Goal: Information Seeking & Learning: Learn about a topic

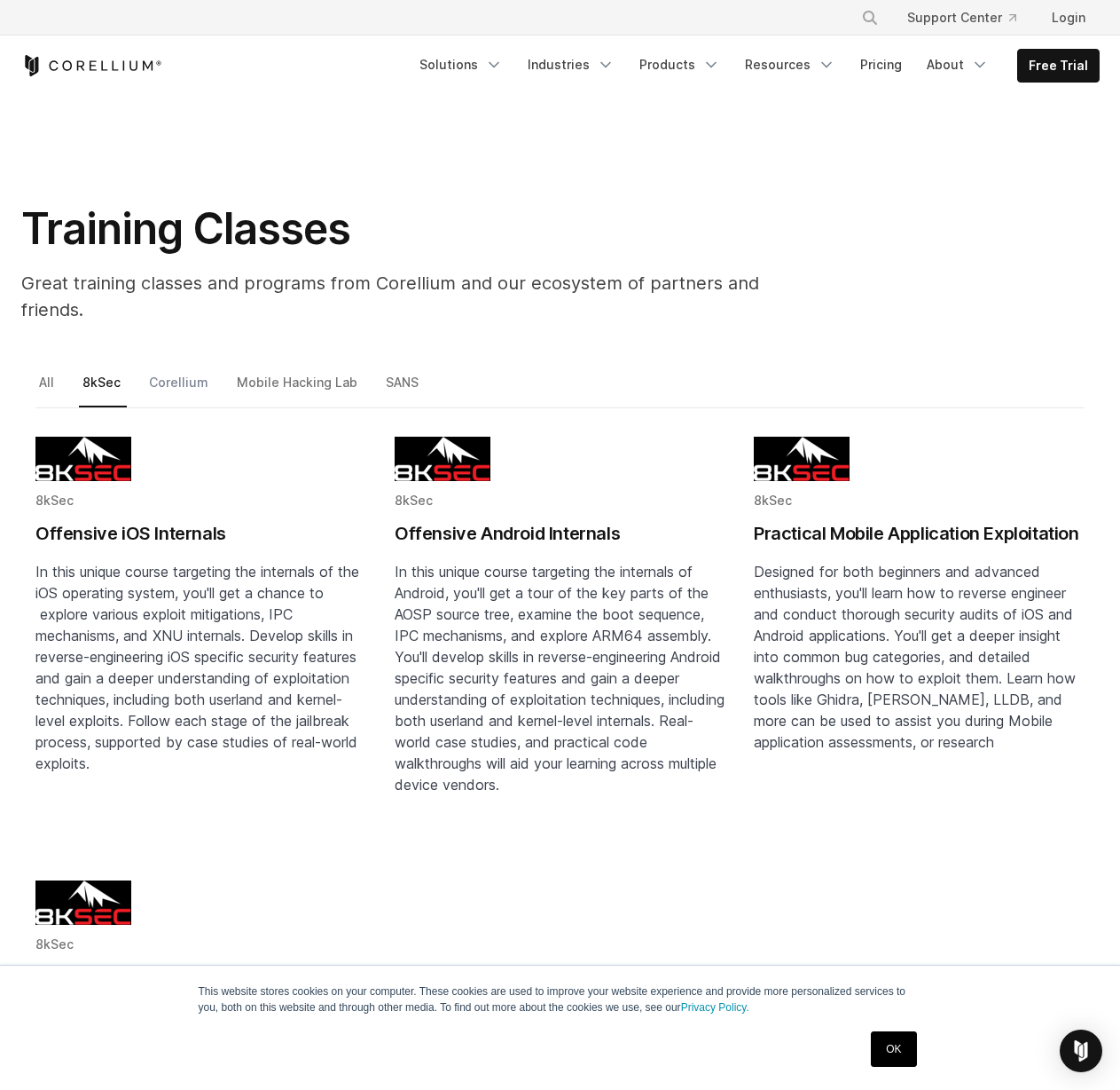
click at [174, 371] on link "Corellium" at bounding box center [180, 389] width 69 height 37
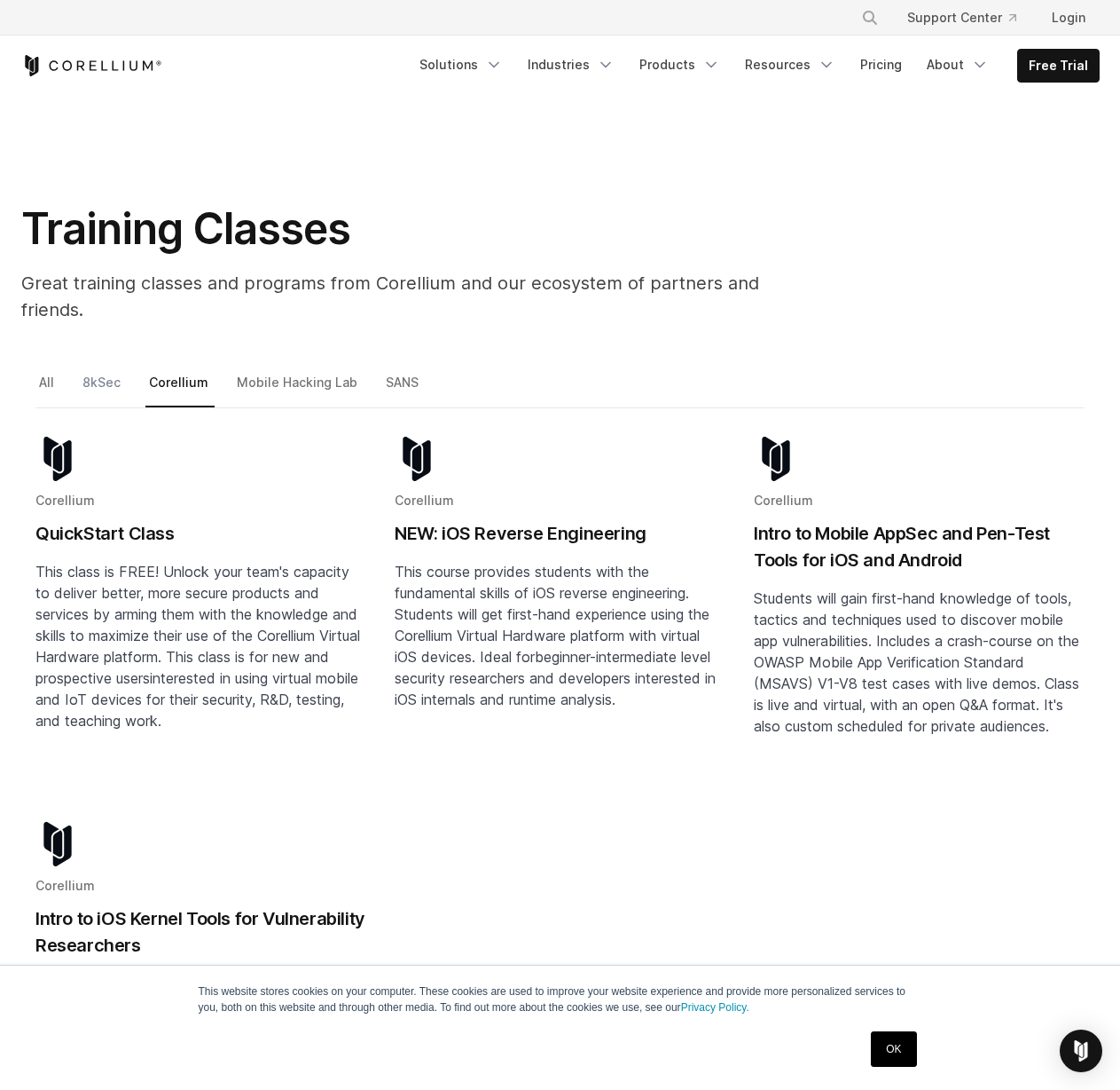
click at [106, 371] on link "8kSec" at bounding box center [103, 389] width 48 height 37
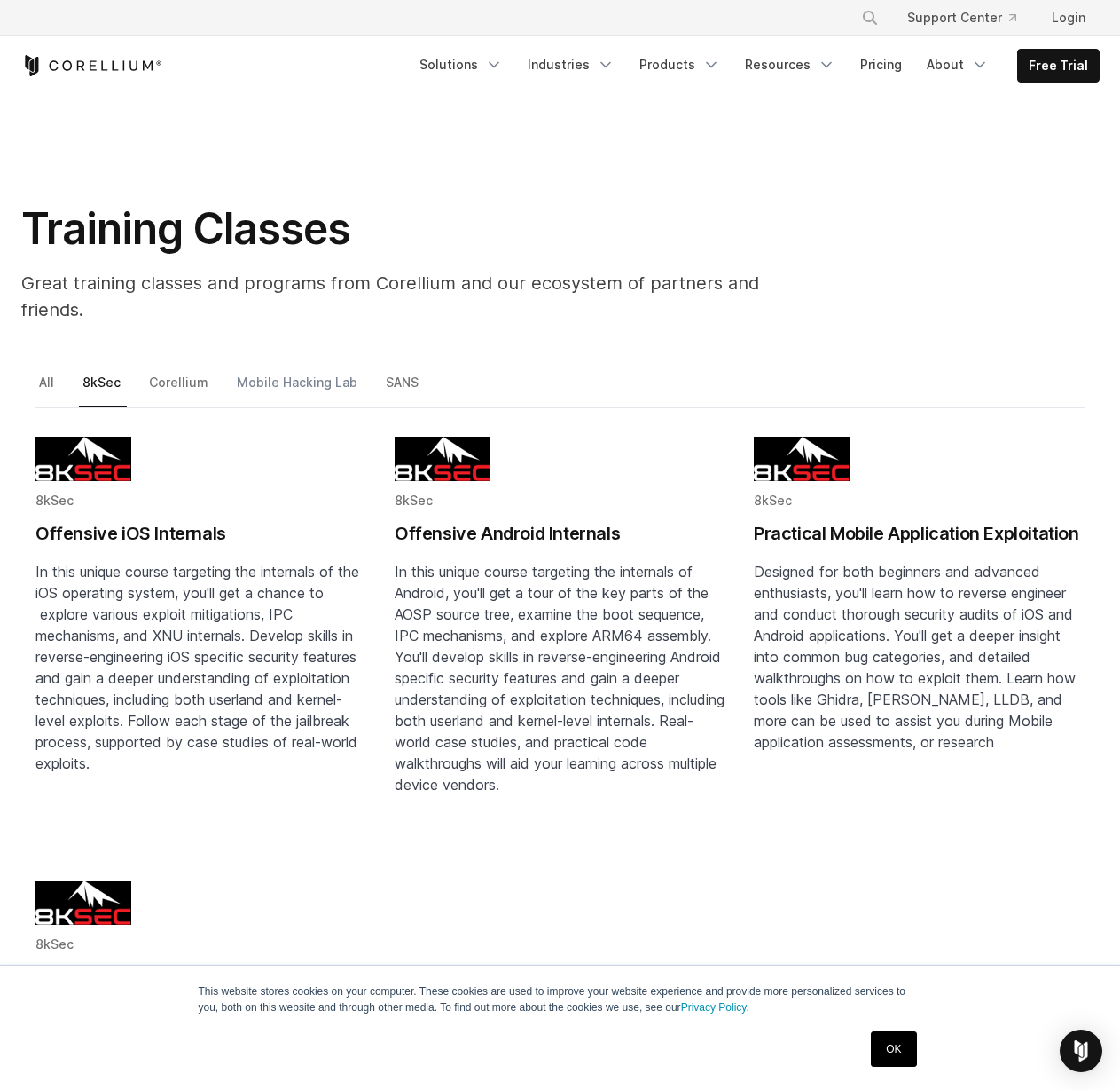
click at [298, 371] on link "Mobile Hacking Lab" at bounding box center [298, 389] width 130 height 37
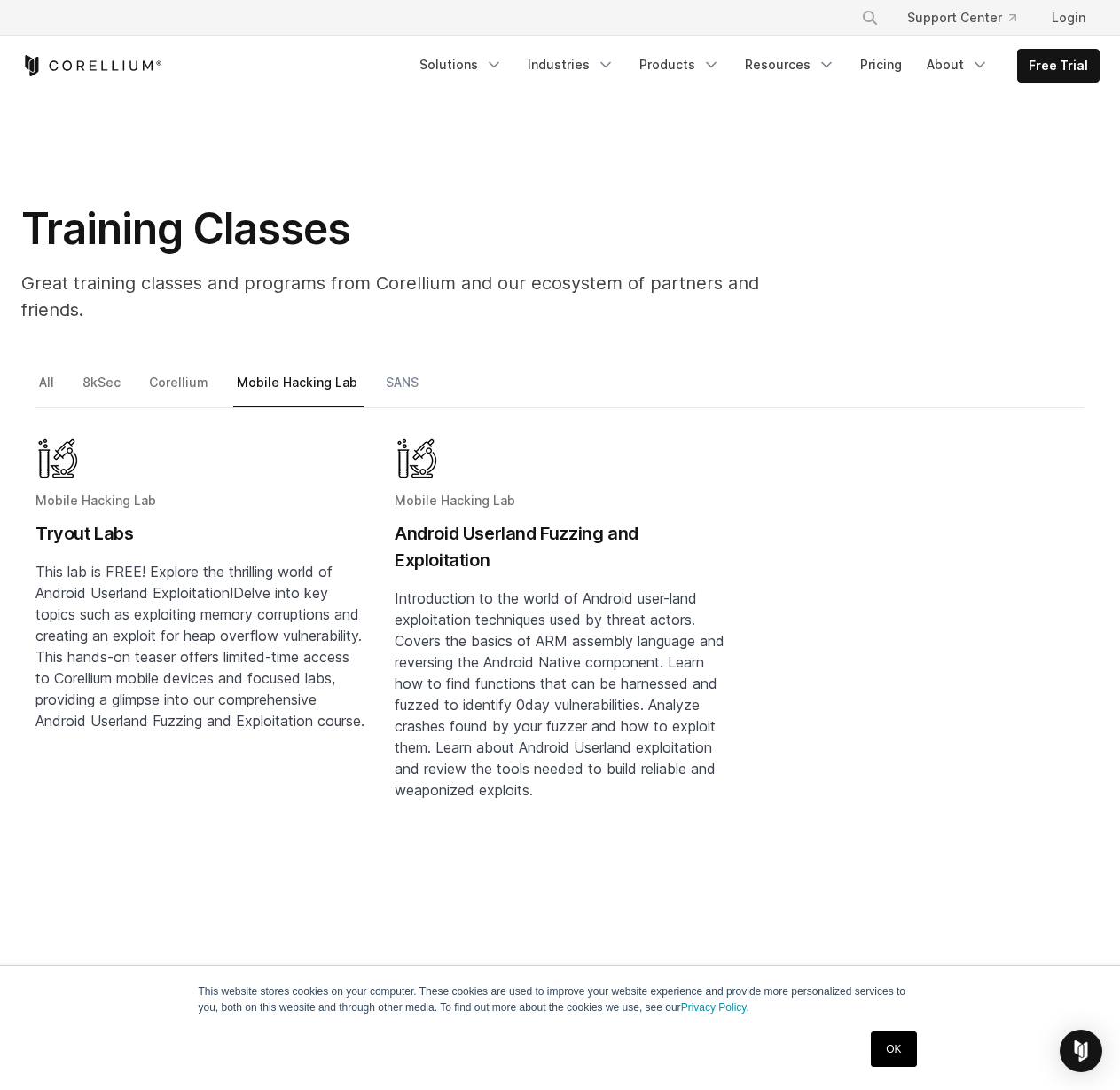
click at [383, 371] on link "SANS" at bounding box center [404, 389] width 43 height 37
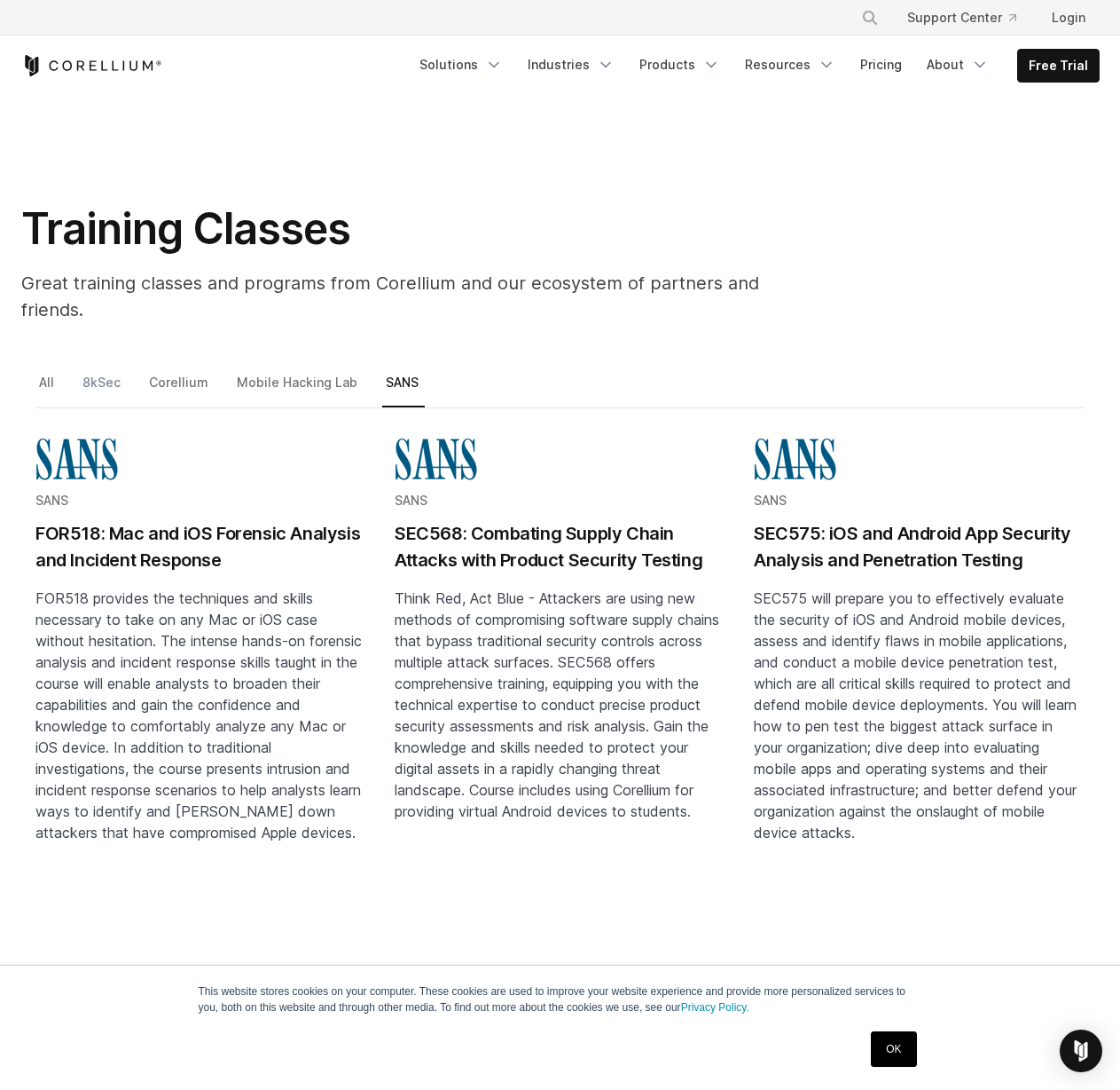
click at [101, 371] on link "8kSec" at bounding box center [103, 389] width 48 height 37
